Goal: Task Accomplishment & Management: Manage account settings

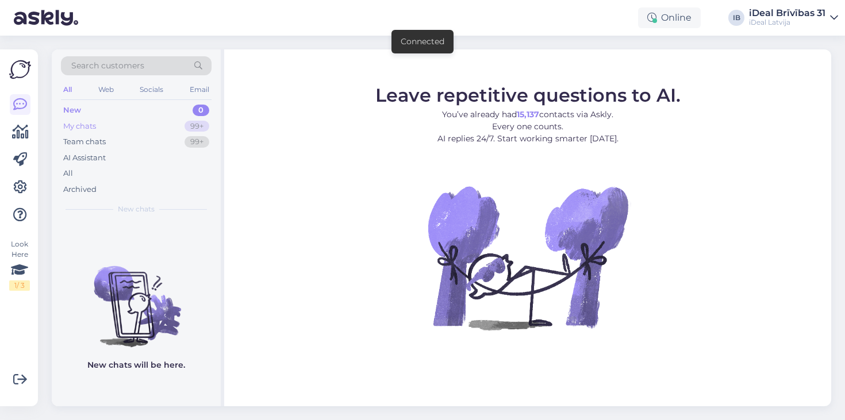
click at [160, 128] on div "My chats 99+" at bounding box center [136, 126] width 151 height 16
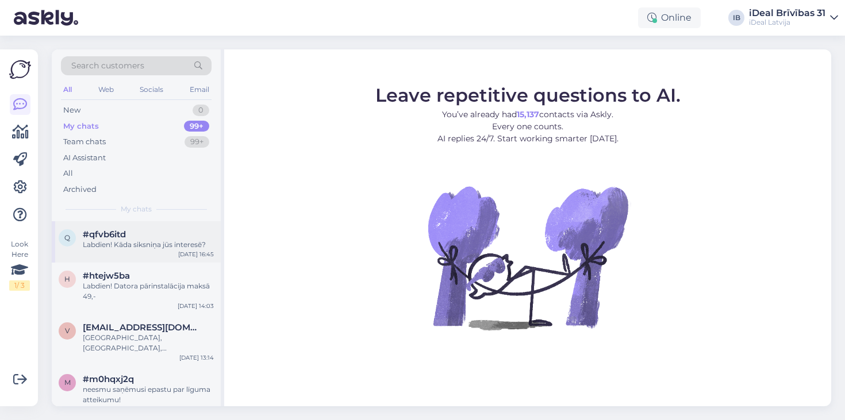
click at [147, 256] on div "q #qfvb6itd Labdien! Kāda siksniņa jūs interesē? [DATE] 16:45" at bounding box center [136, 241] width 169 height 41
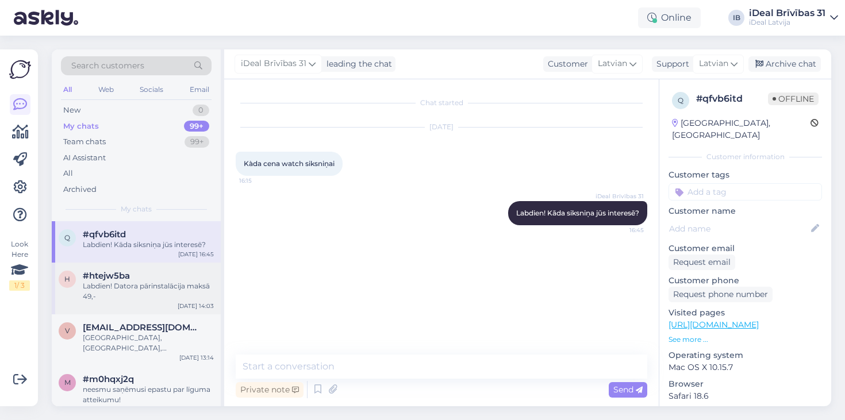
click at [147, 274] on div "#htejw5ba" at bounding box center [148, 276] width 131 height 10
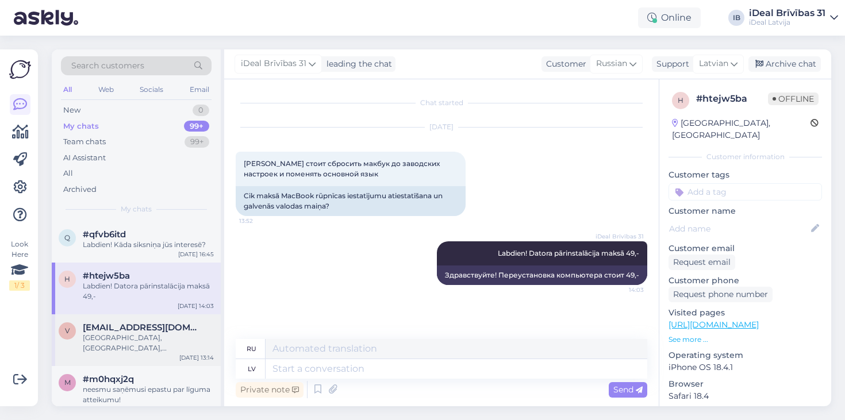
click at [136, 328] on span "[EMAIL_ADDRESS][DOMAIN_NAME]" at bounding box center [143, 327] width 120 height 10
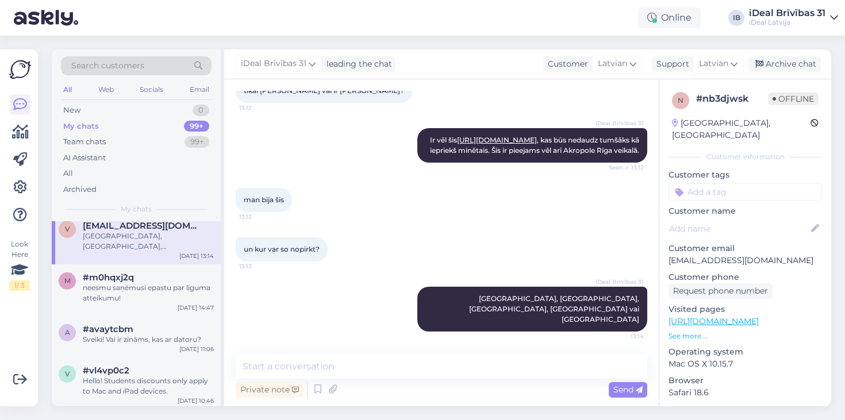
scroll to position [104, 0]
click at [145, 281] on div "neesmu saņēmusi epastu par līguma atteikumu!" at bounding box center [148, 291] width 131 height 21
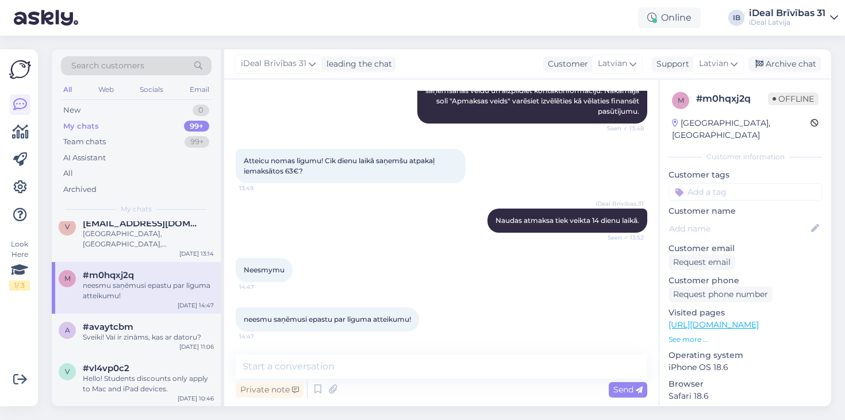
scroll to position [312, 0]
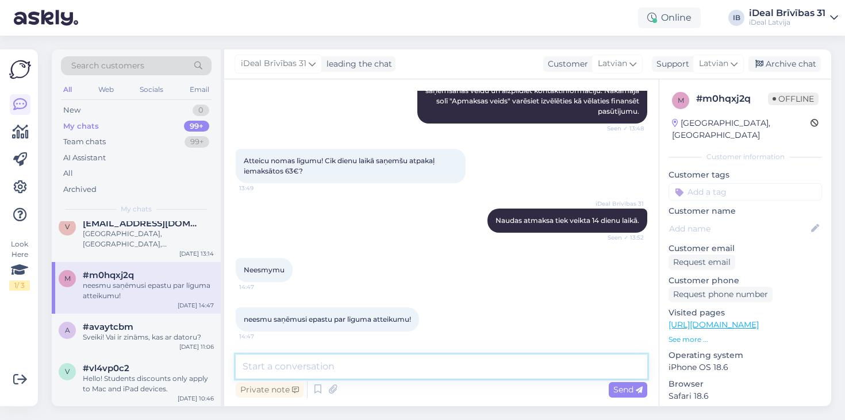
click at [262, 369] on textarea at bounding box center [442, 367] width 412 height 24
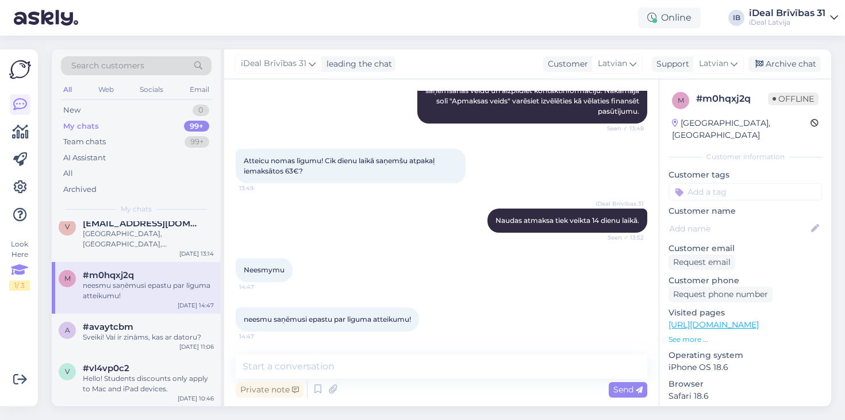
click at [20, 281] on div "1 / 3" at bounding box center [19, 286] width 21 height 10
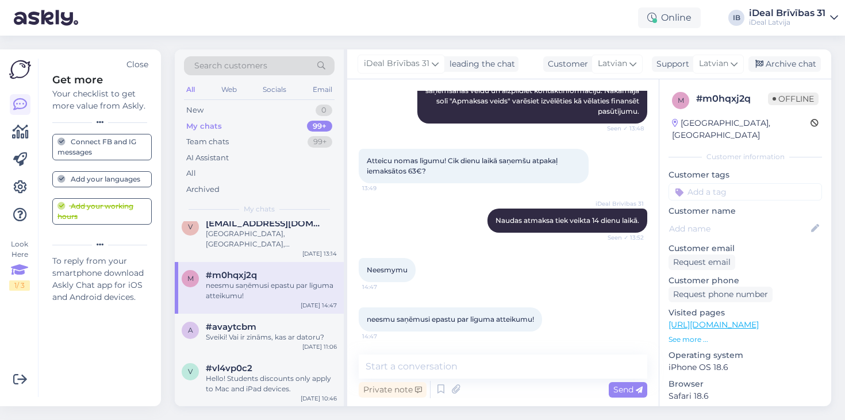
click at [98, 206] on div "Add your working hours" at bounding box center [101, 211] width 89 height 21
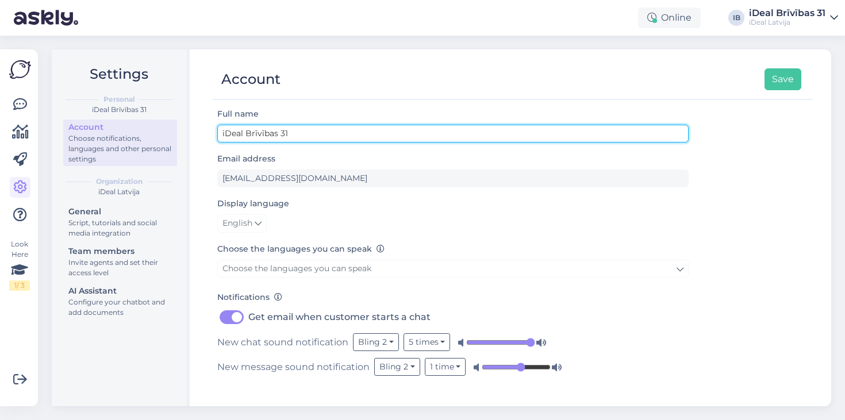
click at [243, 134] on input "iDeal Brīvības 31" at bounding box center [452, 134] width 471 height 18
type input "C&C Brīvības 31"
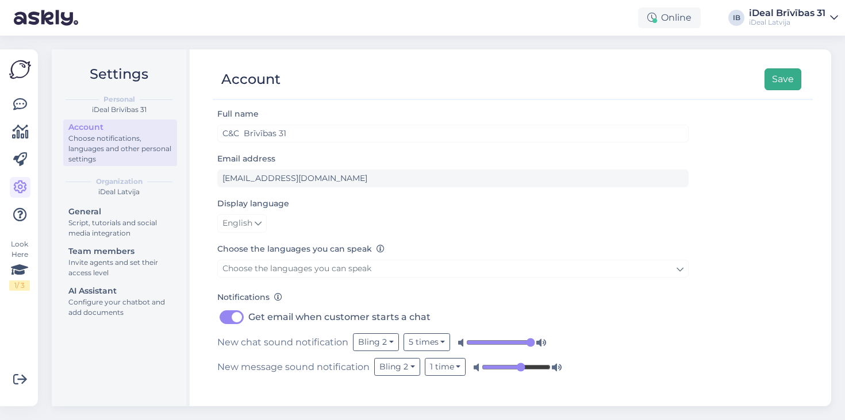
click at [786, 75] on button "Save" at bounding box center [783, 79] width 37 height 22
click at [16, 70] on img at bounding box center [20, 70] width 22 height 22
click at [24, 68] on img at bounding box center [20, 70] width 22 height 22
click at [72, 61] on div "Settings Personal C&C Brīvības 31 Account Choose notifications, languages and o…" at bounding box center [119, 189] width 116 height 267
click at [17, 95] on link at bounding box center [20, 104] width 21 height 21
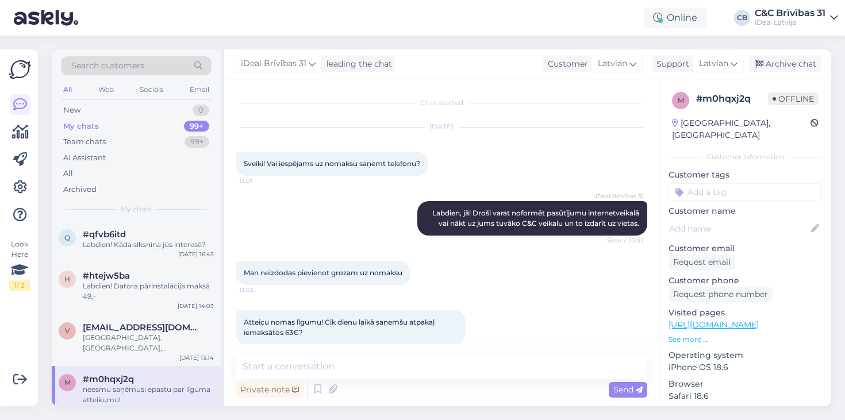
scroll to position [312, 0]
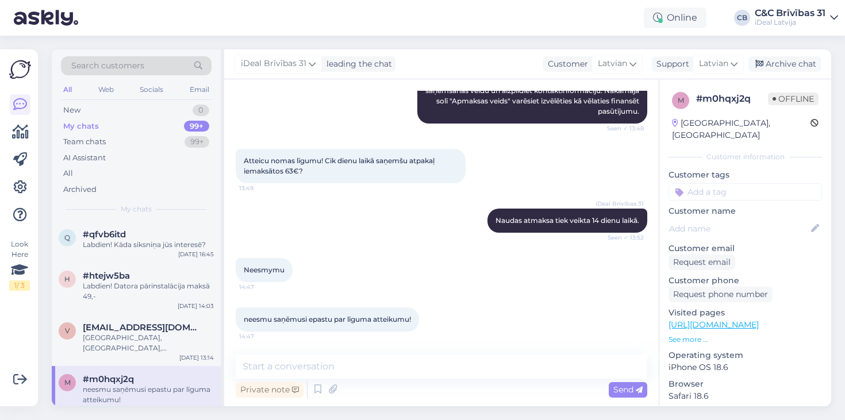
click at [482, 177] on div "Atteicu nomas līgumu! Cik dienu laikā saņemšu atpakaļ iemaksātos 63€? 13:49" at bounding box center [442, 166] width 412 height 60
click at [825, 20] on div "iDeal Latvija" at bounding box center [790, 22] width 71 height 9
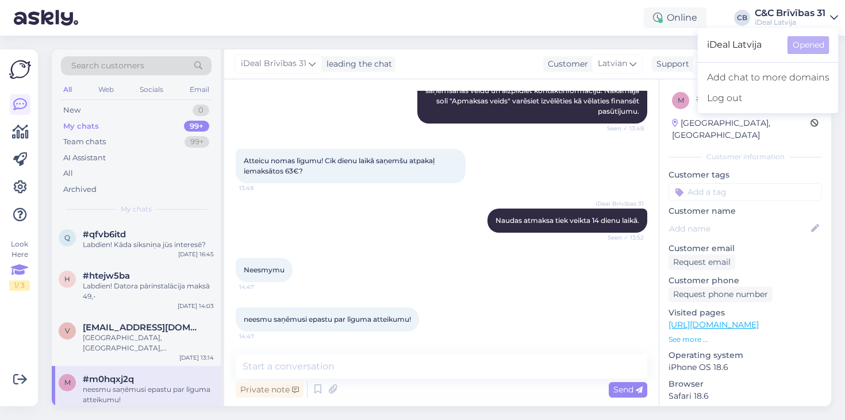
click at [16, 266] on icon at bounding box center [19, 270] width 17 height 21
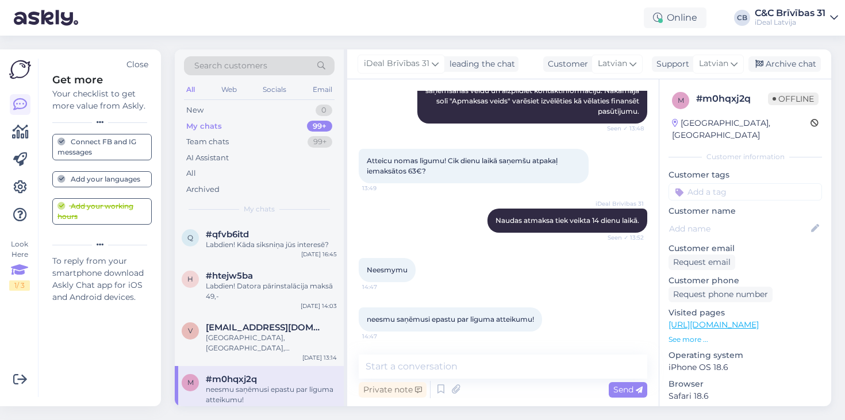
click at [106, 220] on div "Add your working hours" at bounding box center [101, 211] width 89 height 21
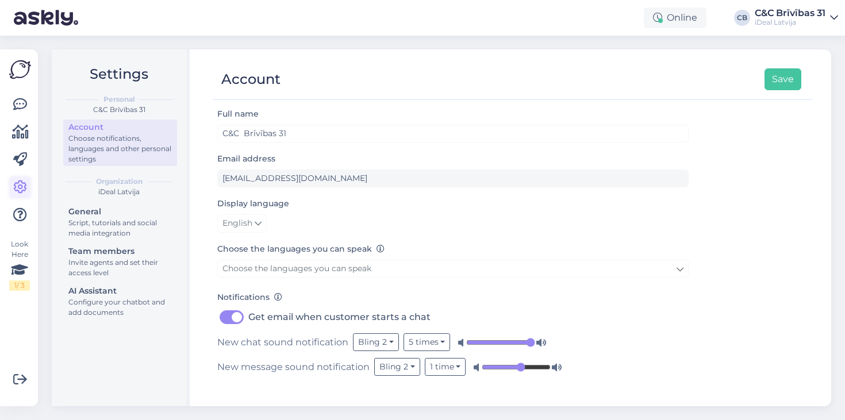
click at [21, 184] on icon at bounding box center [20, 188] width 14 height 14
click at [120, 228] on div "Script, tutorials and social media integration" at bounding box center [119, 228] width 103 height 21
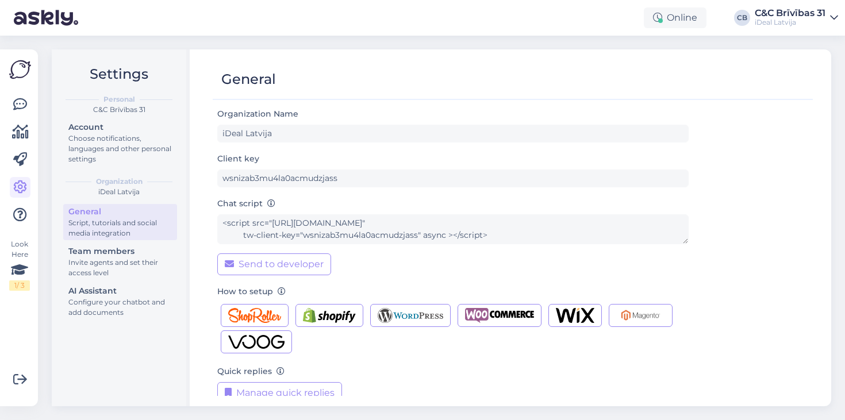
click at [139, 211] on div "General" at bounding box center [119, 212] width 103 height 12
click at [32, 71] on div "Look Here 1 / 3 Get more Your checklist to get more value from Askly. Close Con…" at bounding box center [19, 227] width 38 height 357
click at [22, 109] on icon at bounding box center [20, 105] width 14 height 14
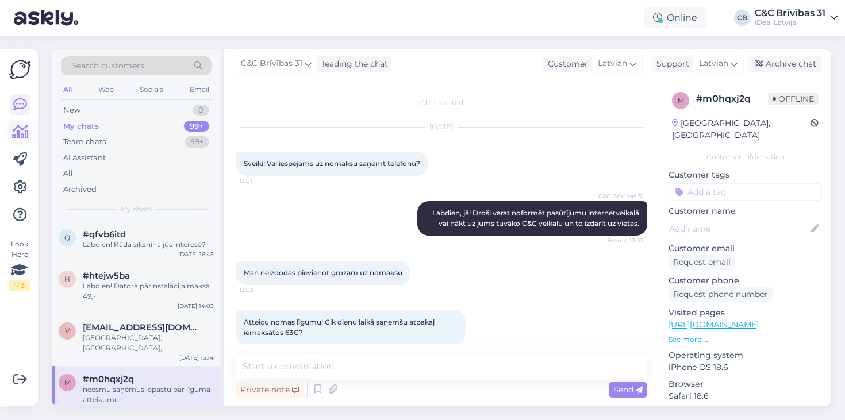
scroll to position [312, 0]
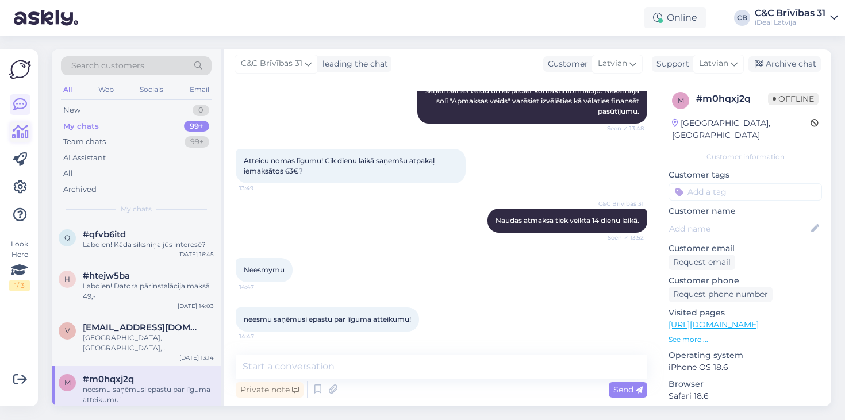
click at [21, 139] on link at bounding box center [20, 132] width 21 height 21
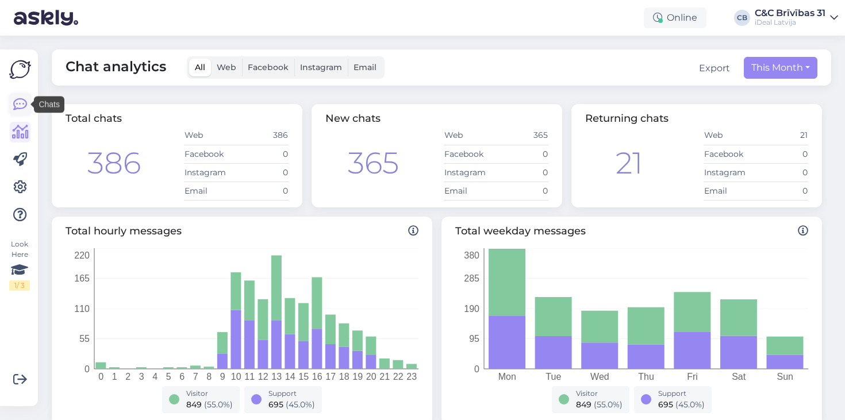
click at [21, 105] on icon at bounding box center [20, 105] width 14 height 14
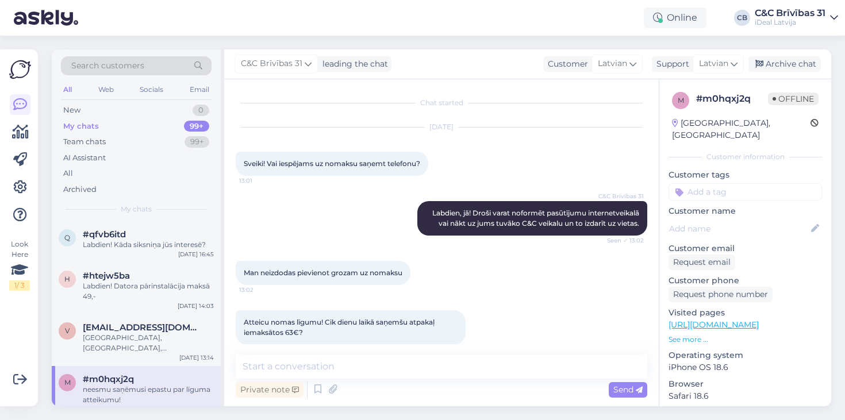
scroll to position [312, 0]
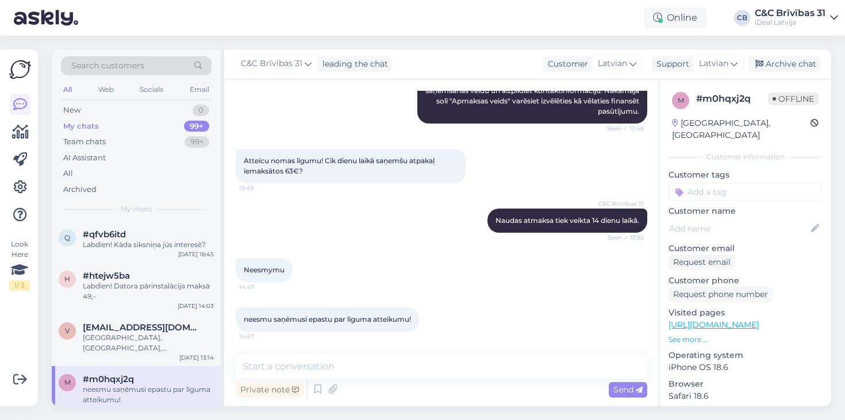
click at [21, 105] on icon at bounding box center [20, 105] width 14 height 14
click at [42, 15] on img at bounding box center [46, 18] width 64 height 36
click at [64, 21] on img at bounding box center [46, 18] width 64 height 36
